Goal: Task Accomplishment & Management: Manage account settings

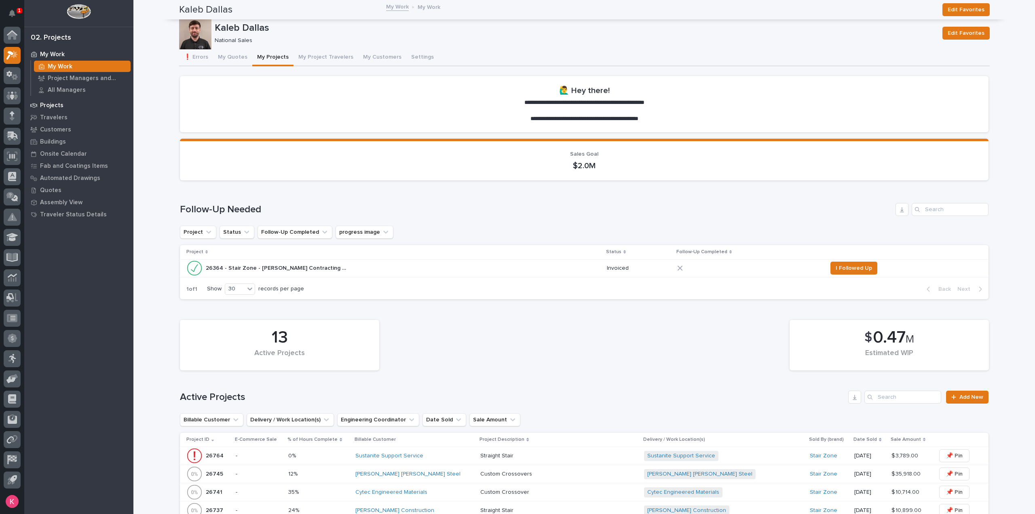
scroll to position [283, 0]
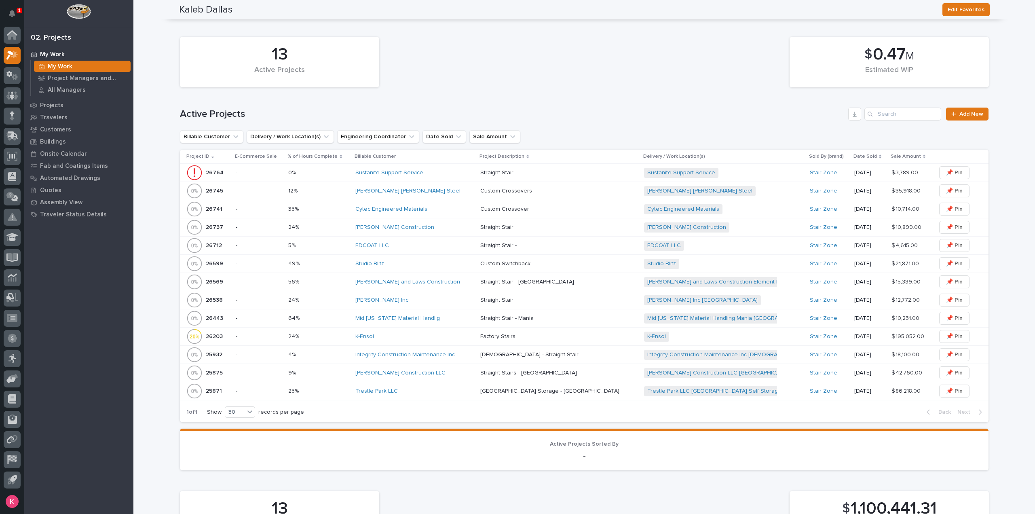
drag, startPoint x: 69, startPoint y: 68, endPoint x: 174, endPoint y: 253, distance: 212.5
click at [69, 68] on p "My Work" at bounding box center [60, 66] width 25 height 7
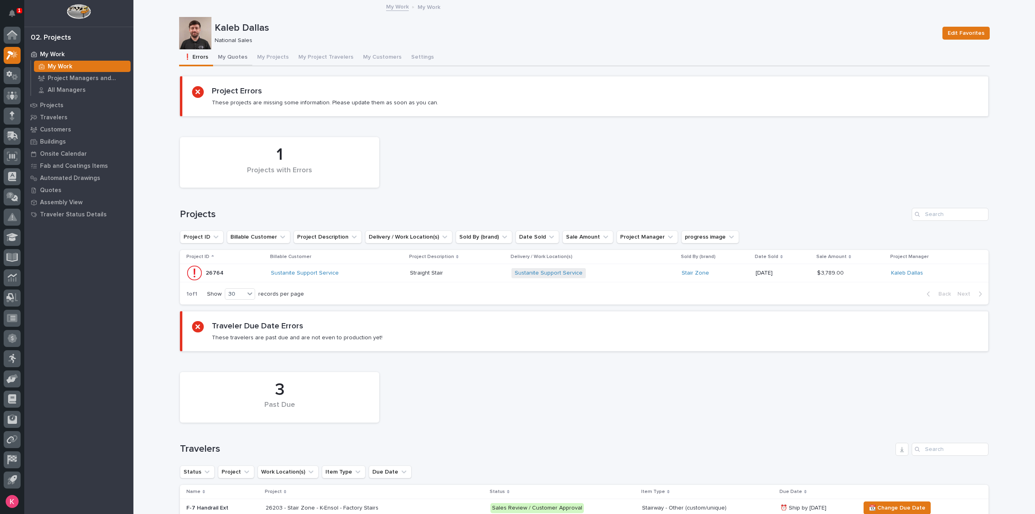
click at [226, 64] on button "My Quotes" at bounding box center [232, 57] width 39 height 17
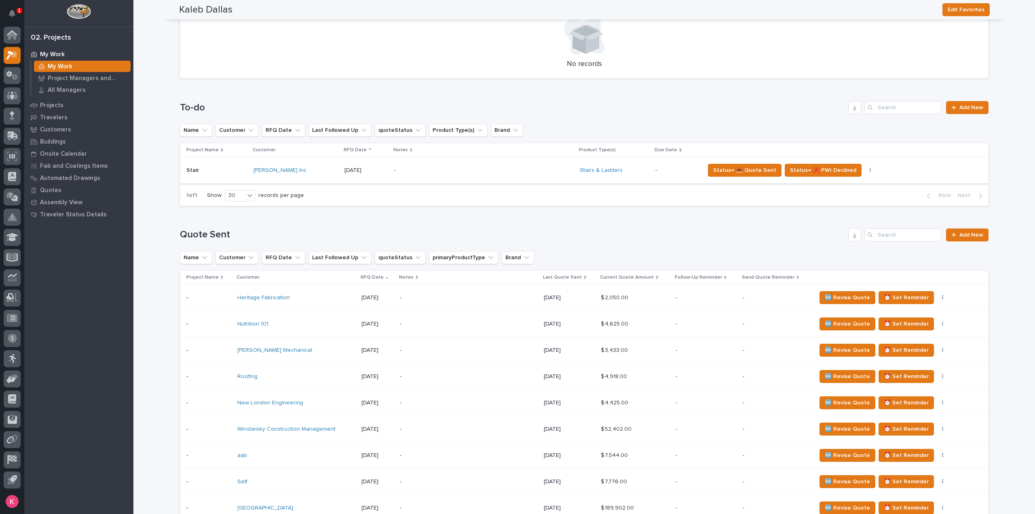
scroll to position [81, 0]
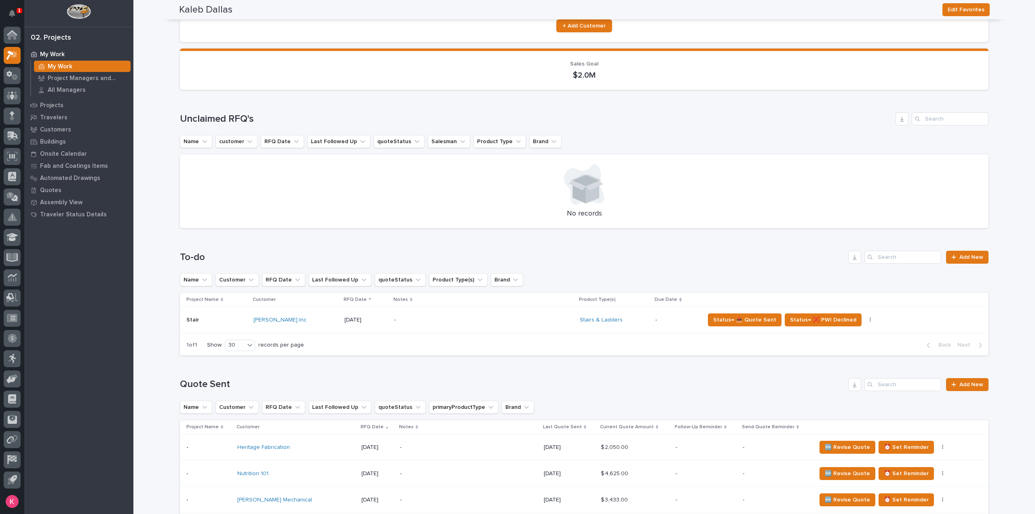
click at [394, 316] on div "-" at bounding box center [465, 320] width 142 height 18
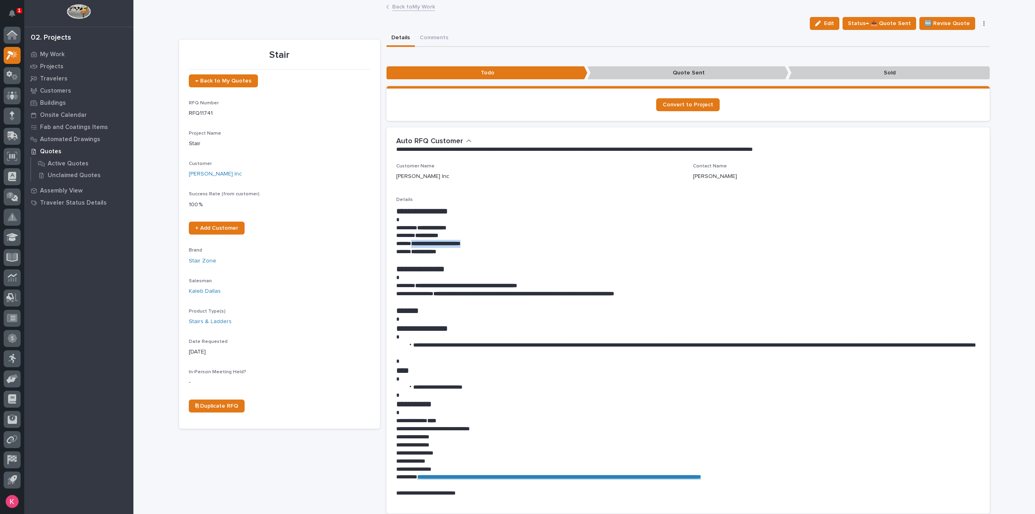
drag, startPoint x: 410, startPoint y: 243, endPoint x: 487, endPoint y: 245, distance: 76.5
click at [483, 244] on p "**********" at bounding box center [688, 244] width 584 height 8
copy strong "**********"
drag, startPoint x: 673, startPoint y: 245, endPoint x: 677, endPoint y: 248, distance: 4.6
click at [673, 246] on p "**********" at bounding box center [688, 244] width 584 height 8
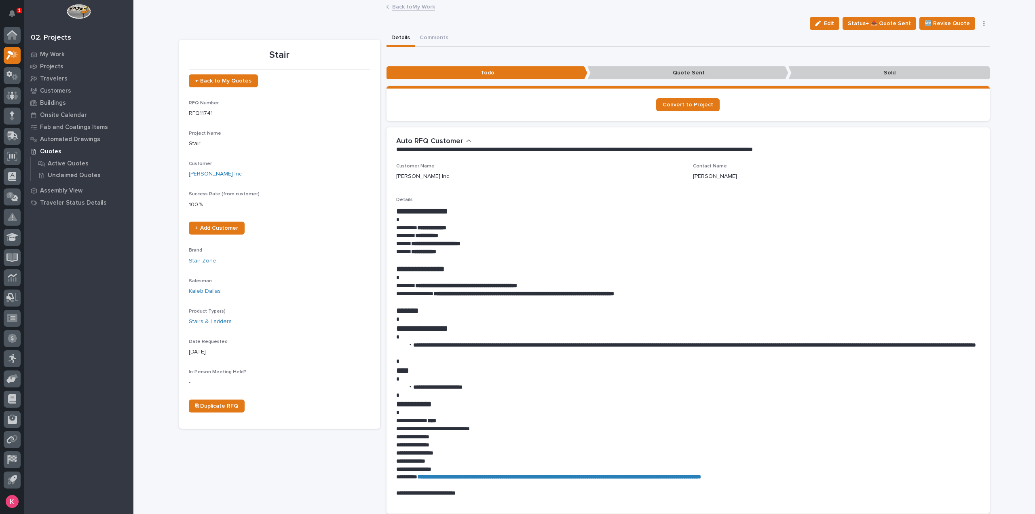
click at [505, 234] on p "**********" at bounding box center [688, 236] width 584 height 8
click at [869, 23] on span "Status→ 📤 Quote Sent" at bounding box center [879, 24] width 63 height 10
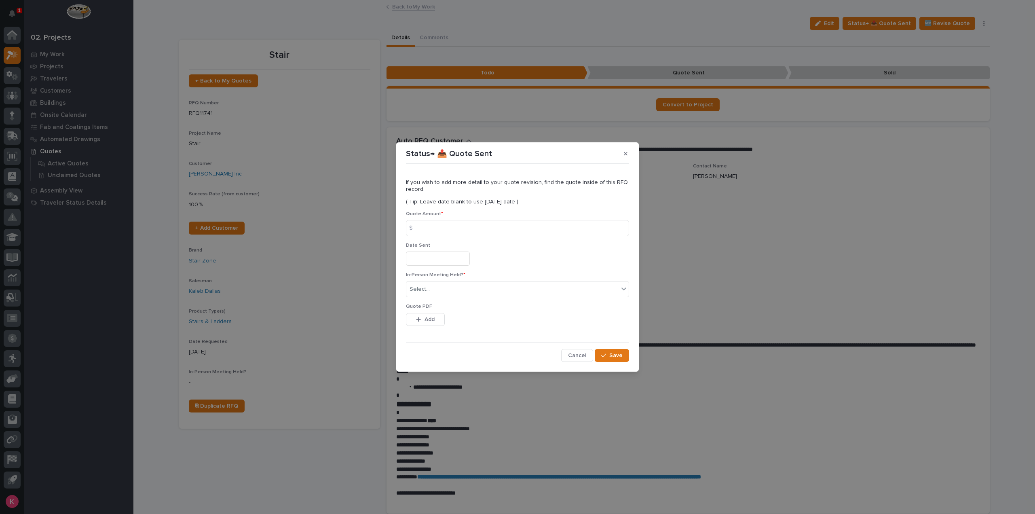
click at [448, 258] on input "text" at bounding box center [438, 259] width 64 height 14
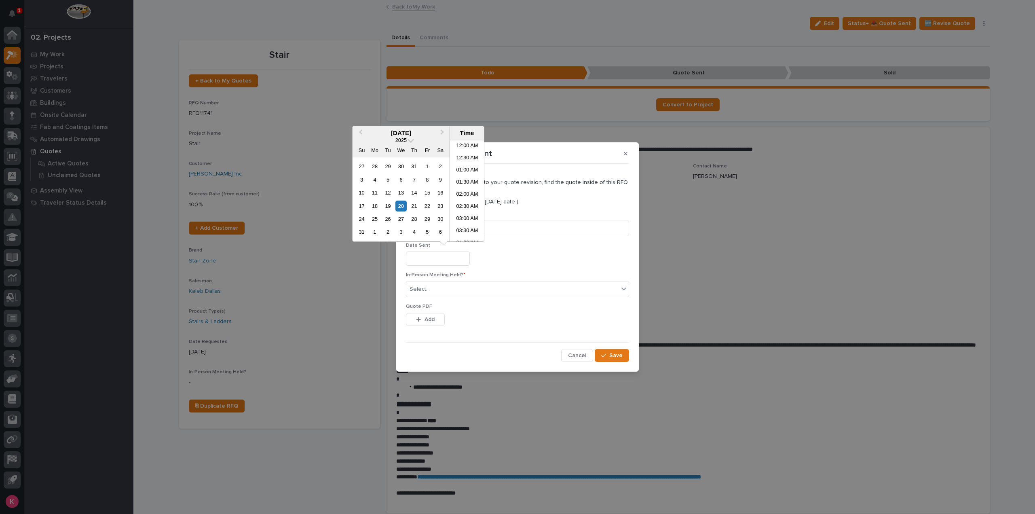
scroll to position [222, 0]
click at [522, 237] on div "Quote Amount * $" at bounding box center [517, 227] width 223 height 32
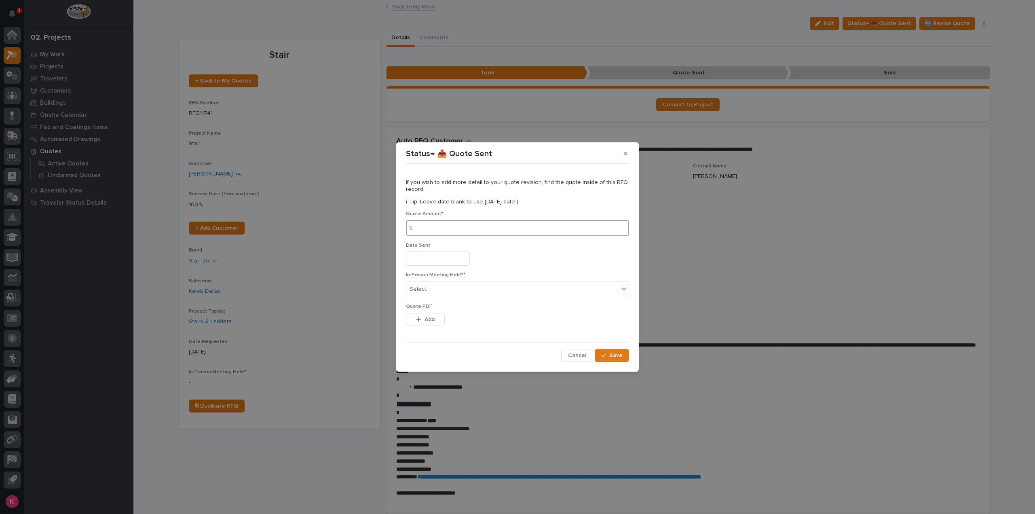
click at [481, 230] on input at bounding box center [517, 228] width 223 height 16
click at [468, 227] on input at bounding box center [517, 228] width 223 height 16
type input "18374"
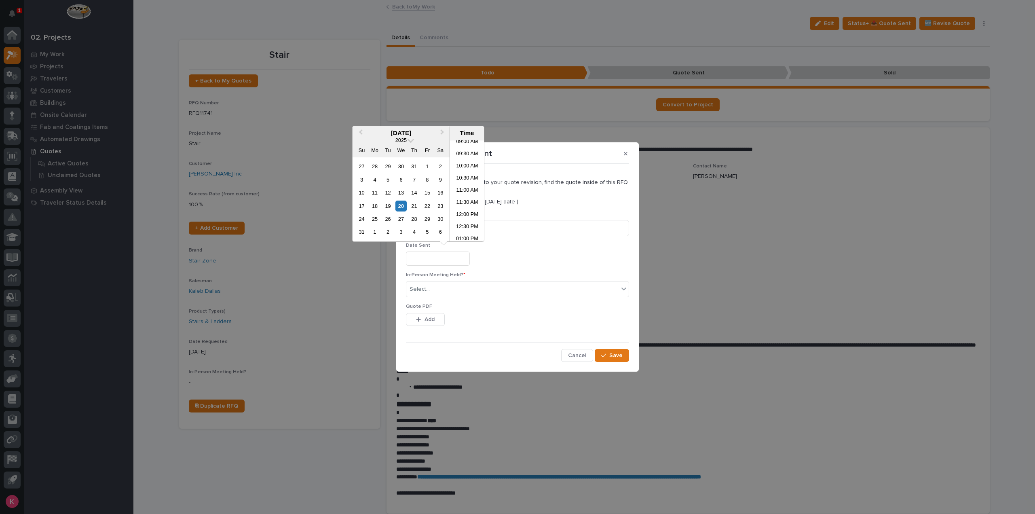
click at [519, 269] on div "Date Sent" at bounding box center [517, 258] width 223 height 30
click at [459, 257] on input "text" at bounding box center [438, 259] width 64 height 14
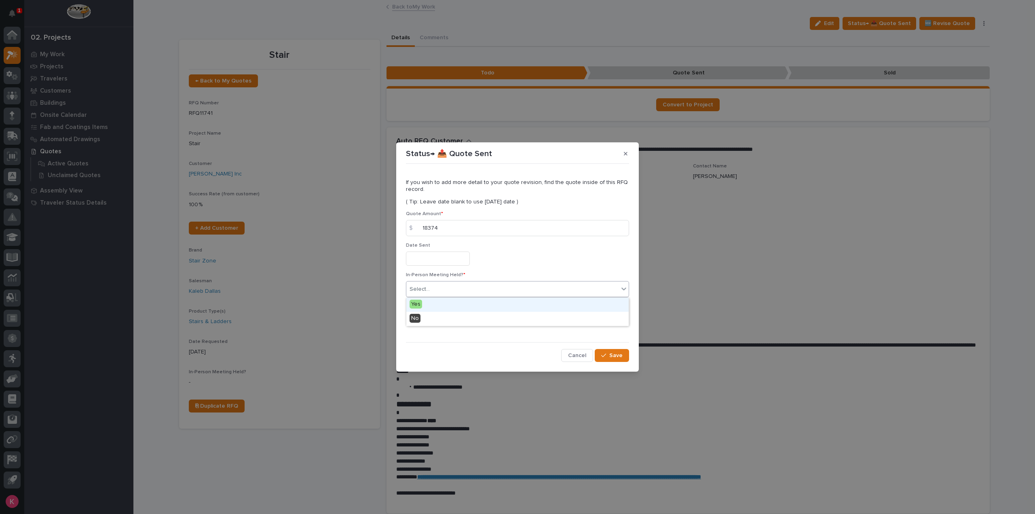
click at [455, 287] on div "Select..." at bounding box center [512, 289] width 212 height 13
click at [445, 317] on div "No" at bounding box center [517, 319] width 222 height 14
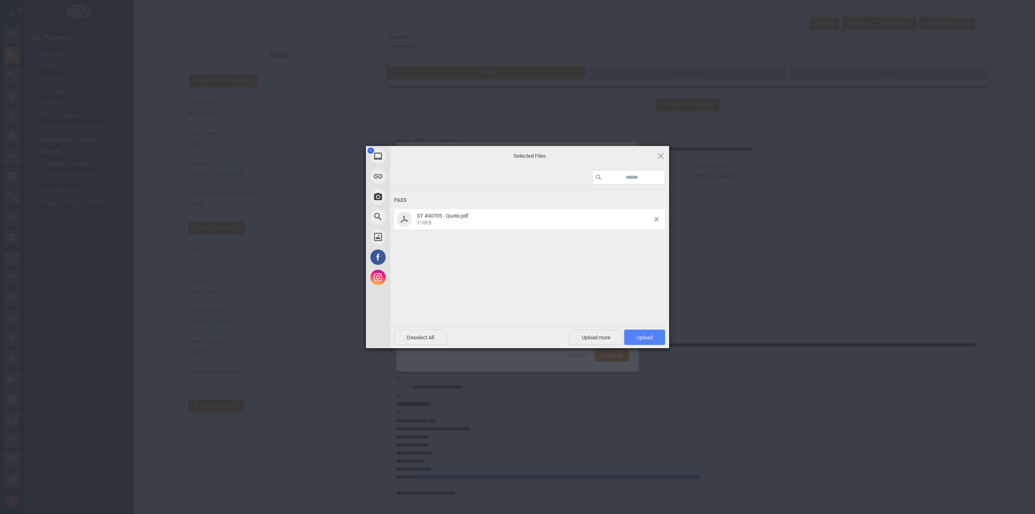
drag, startPoint x: 657, startPoint y: 334, endPoint x: 657, endPoint y: 343, distance: 8.9
click at [656, 334] on span "Upload 1" at bounding box center [644, 337] width 41 height 15
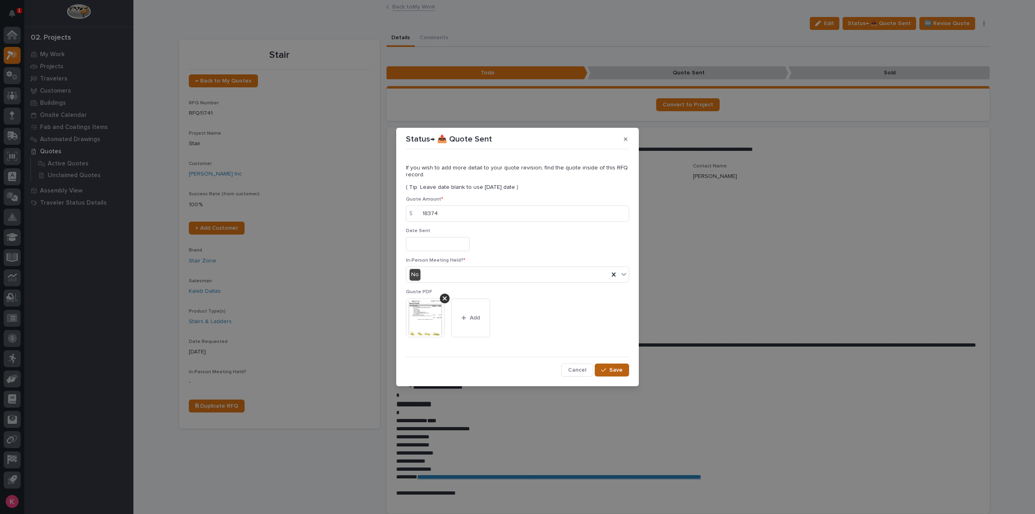
click at [620, 375] on button "Save" at bounding box center [612, 370] width 34 height 13
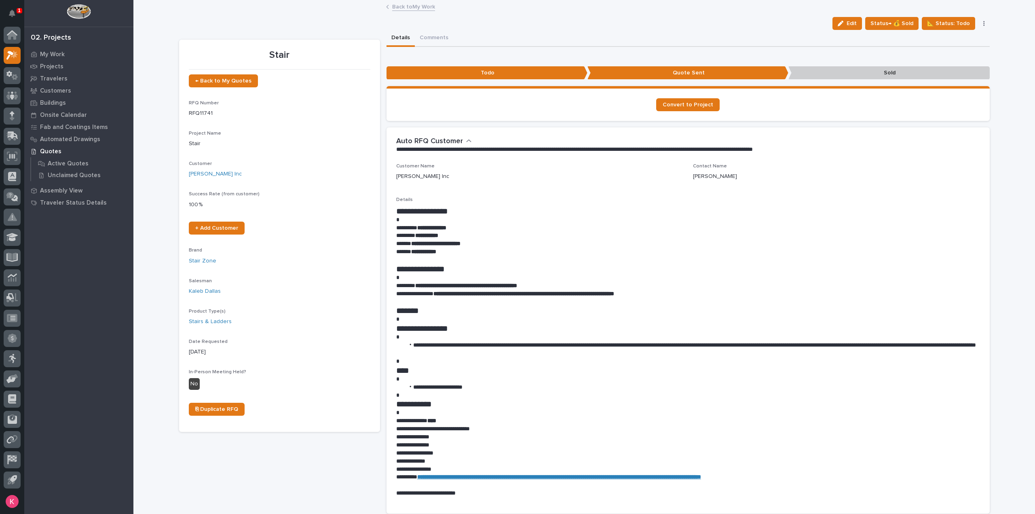
click at [404, 9] on link "Back to My Work" at bounding box center [413, 6] width 43 height 9
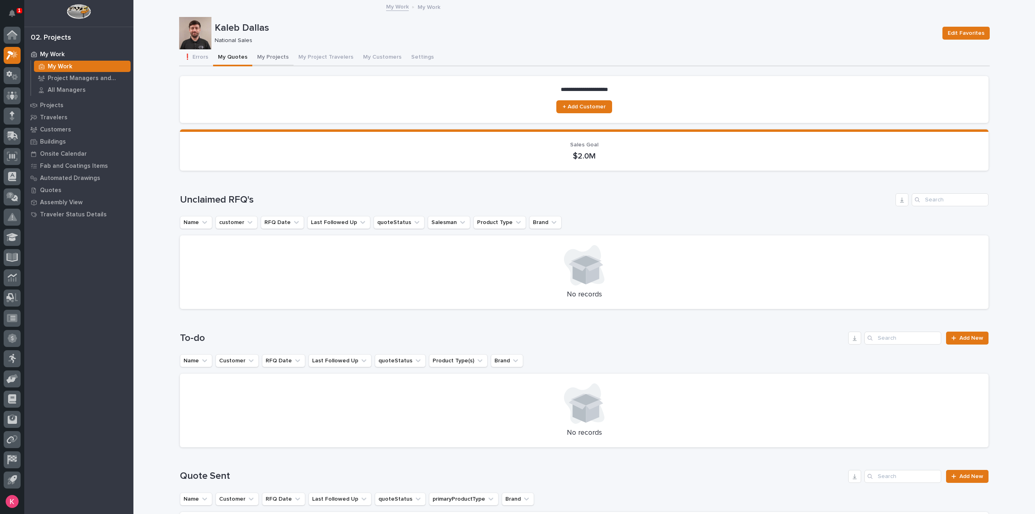
click at [261, 58] on button "My Projects" at bounding box center [272, 57] width 41 height 17
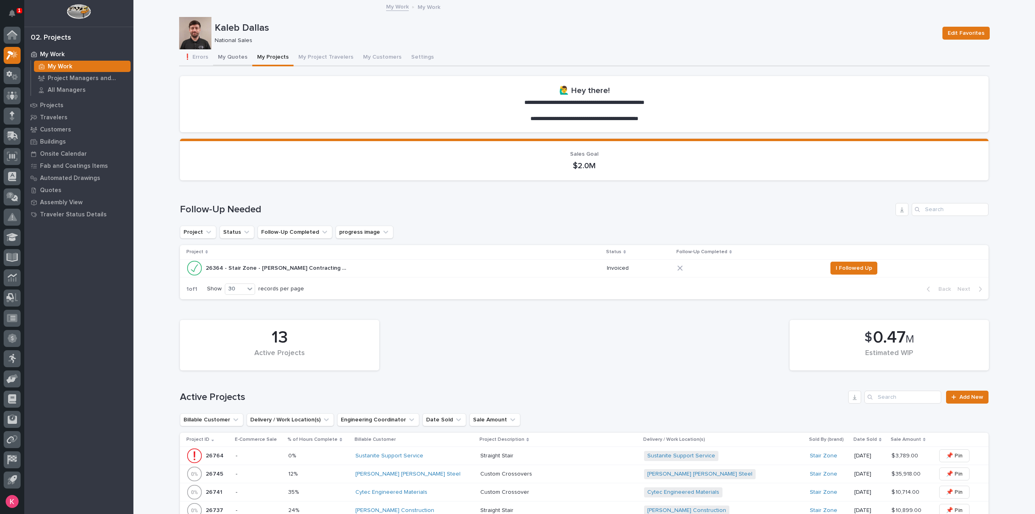
click at [226, 63] on button "My Quotes" at bounding box center [232, 57] width 39 height 17
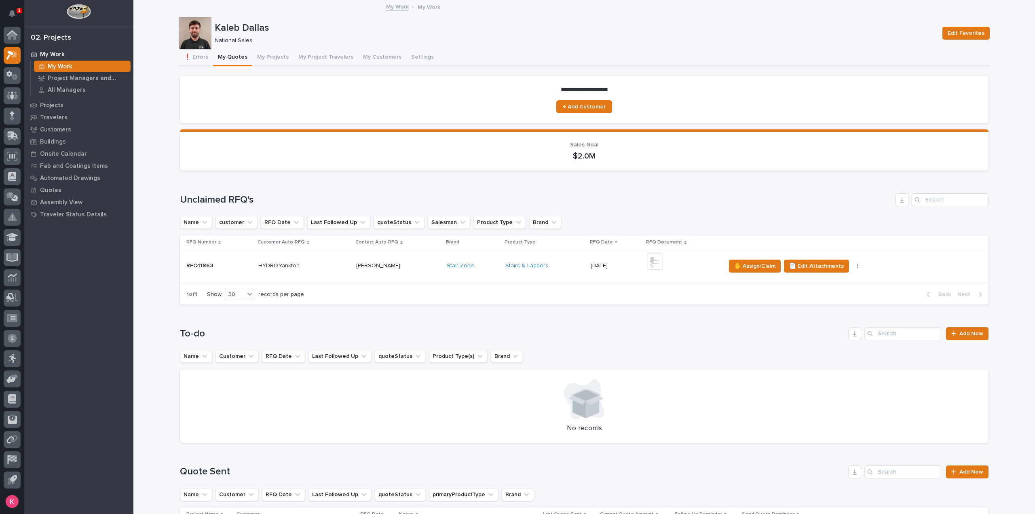
scroll to position [121, 0]
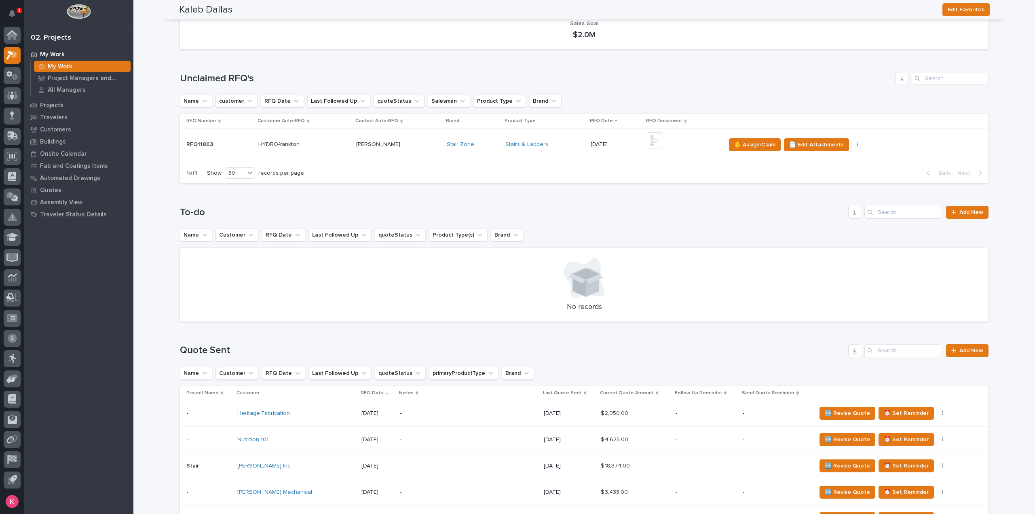
click at [613, 157] on td "[DATE]" at bounding box center [616, 144] width 56 height 33
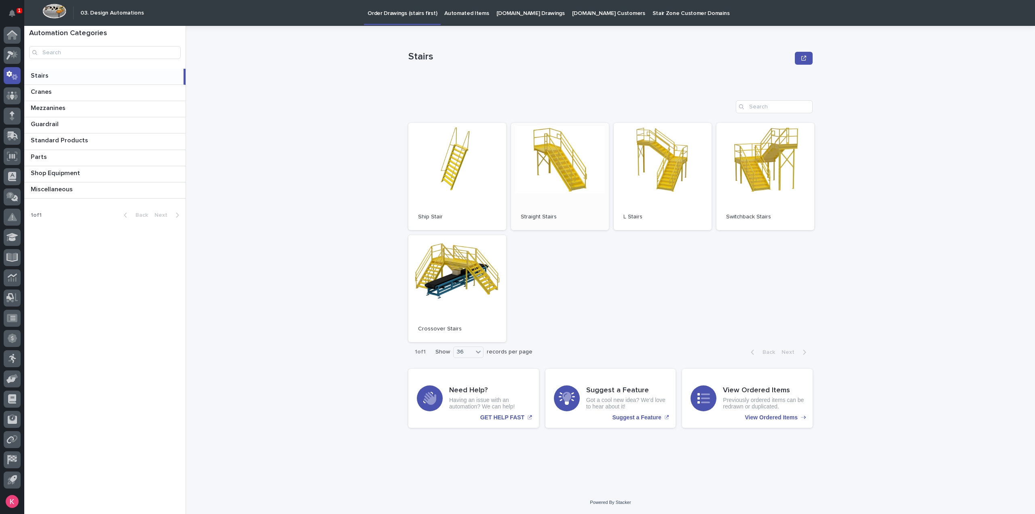
click at [575, 175] on link "Open" at bounding box center [560, 176] width 98 height 107
